Goal: Check status: Check status

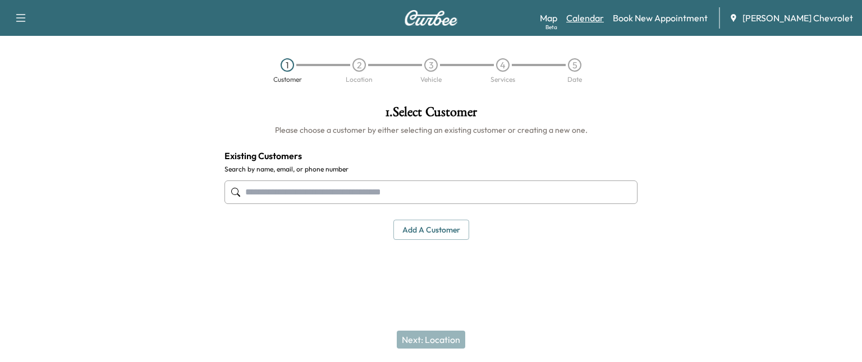
click at [592, 13] on link "Calendar" at bounding box center [585, 17] width 38 height 13
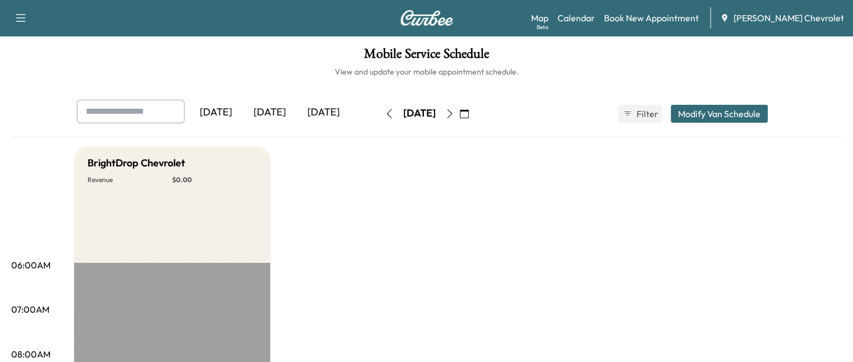
click at [459, 120] on button "button" at bounding box center [449, 114] width 19 height 18
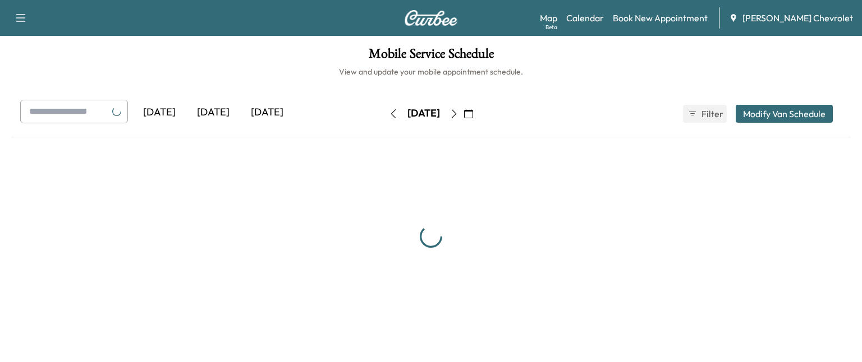
click at [463, 120] on button "button" at bounding box center [453, 114] width 19 height 18
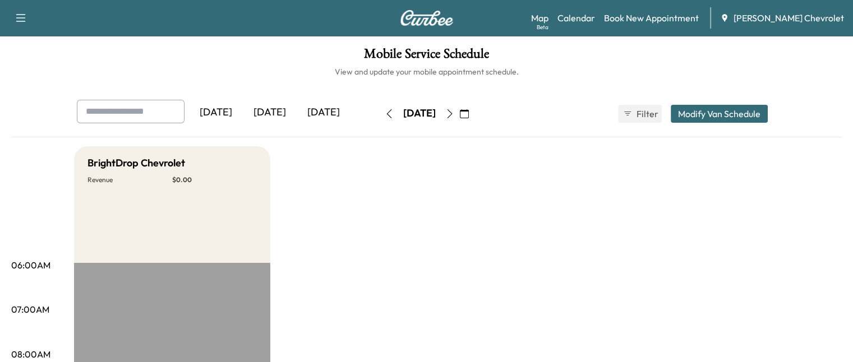
click at [380, 107] on button "button" at bounding box center [389, 114] width 19 height 18
click at [454, 113] on icon "button" at bounding box center [449, 113] width 9 height 9
click at [189, 108] on div "[DATE]" at bounding box center [216, 113] width 54 height 26
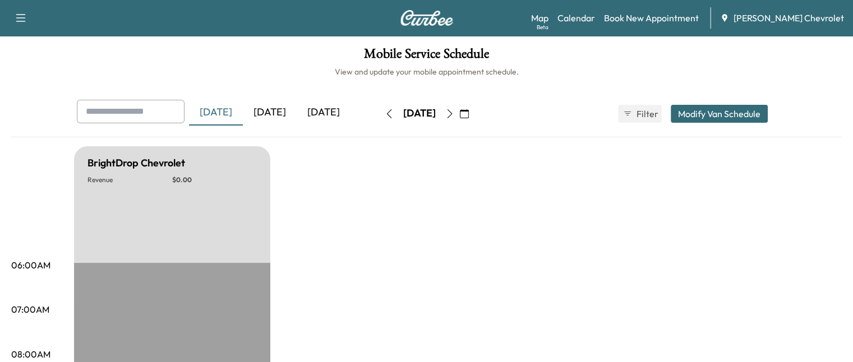
click at [385, 114] on icon "button" at bounding box center [389, 113] width 9 height 9
click at [380, 114] on button "button" at bounding box center [389, 114] width 19 height 18
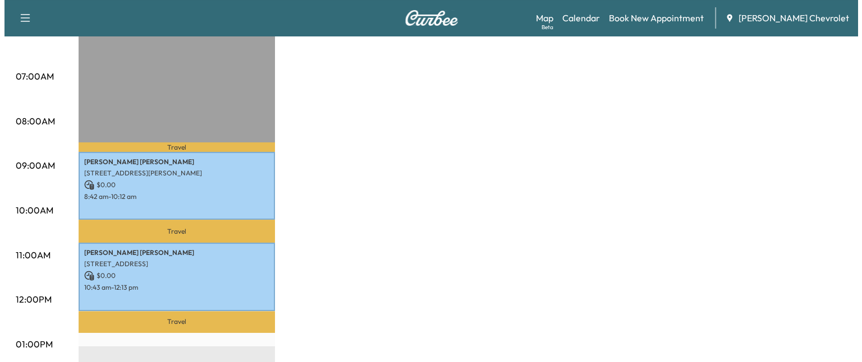
scroll to position [235, 0]
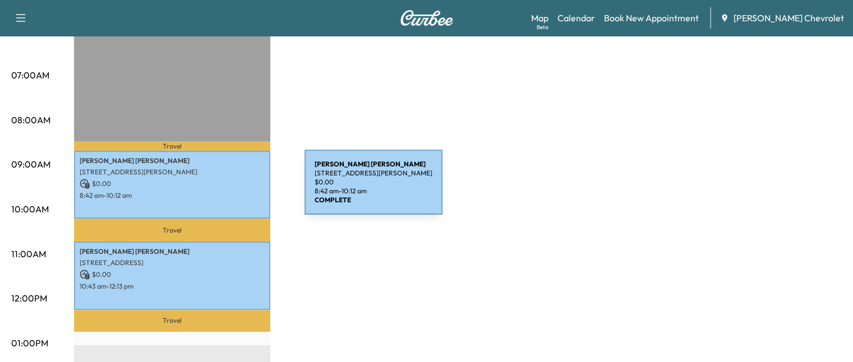
click at [220, 191] on p "8:42 am - 10:12 am" at bounding box center [172, 195] width 185 height 9
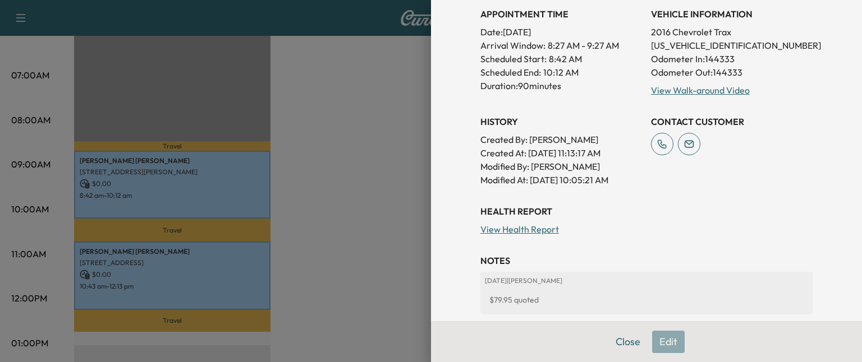
scroll to position [295, 0]
click at [507, 227] on link "View Health Report" at bounding box center [519, 229] width 79 height 11
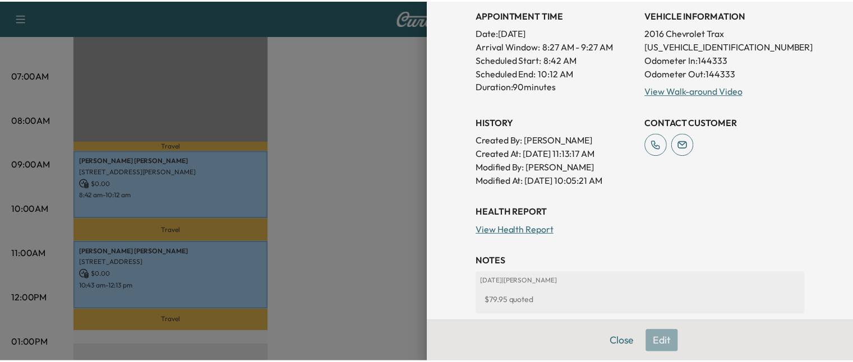
scroll to position [0, 0]
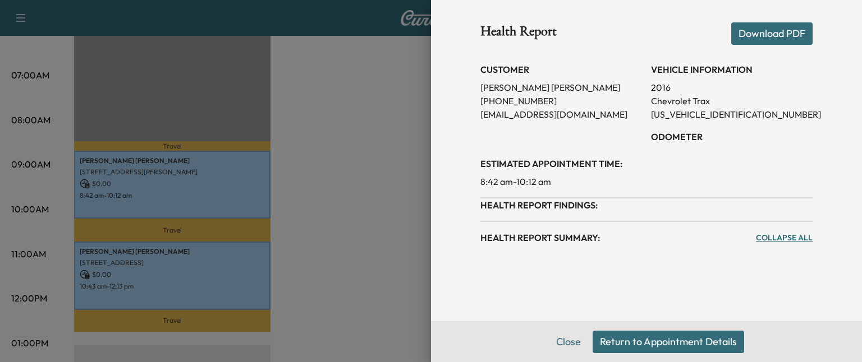
click at [767, 24] on button "Download PDF" at bounding box center [771, 33] width 81 height 22
click at [771, 31] on button "Download PDF" at bounding box center [771, 33] width 81 height 22
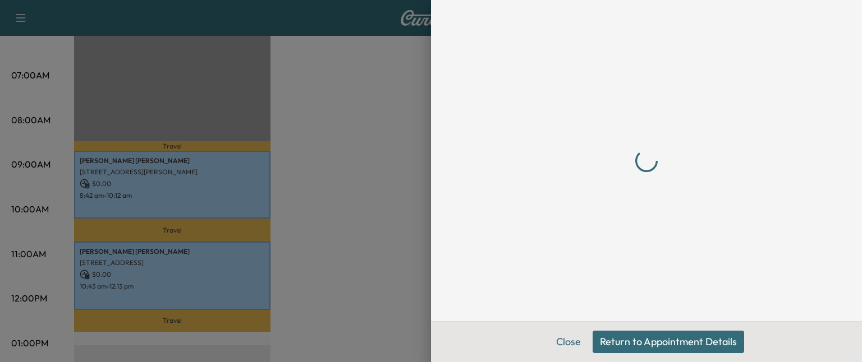
click at [572, 347] on button "Close" at bounding box center [568, 342] width 39 height 22
